Goal: Navigation & Orientation: Find specific page/section

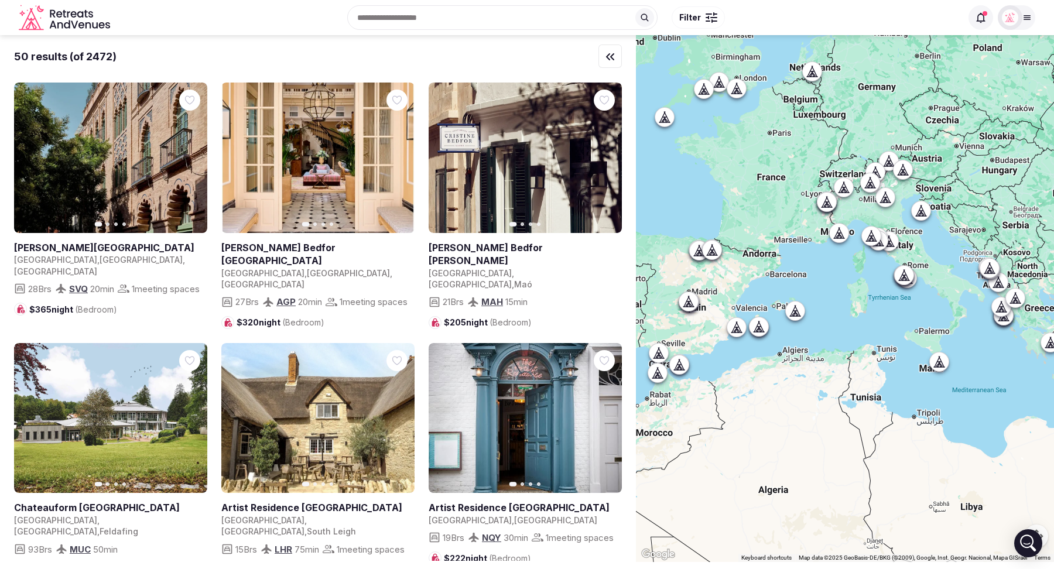
click at [422, 28] on div "Recent searches Barcelona, Spain Dubrovnik, Croatia Marrakesh, Morocco Valencia…" at bounding box center [538, 17] width 846 height 50
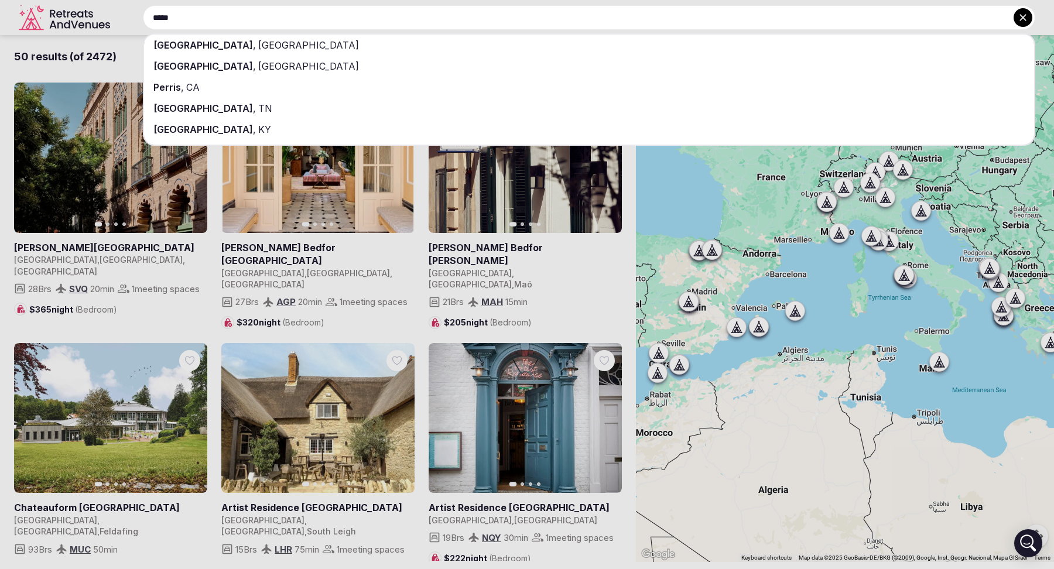
type input "*****"
click at [420, 43] on div "Paris , France" at bounding box center [589, 45] width 890 height 21
